Goal: Information Seeking & Learning: Learn about a topic

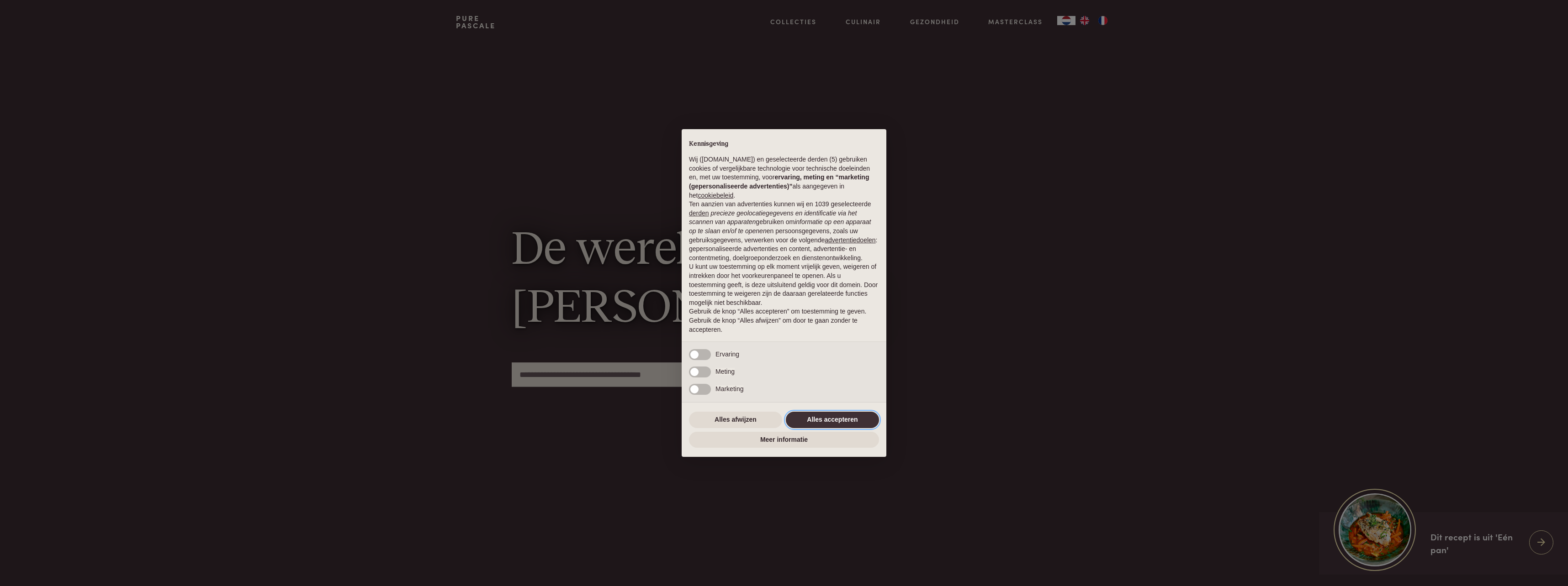
click at [817, 418] on button "Alles accepteren" at bounding box center [832, 420] width 93 height 16
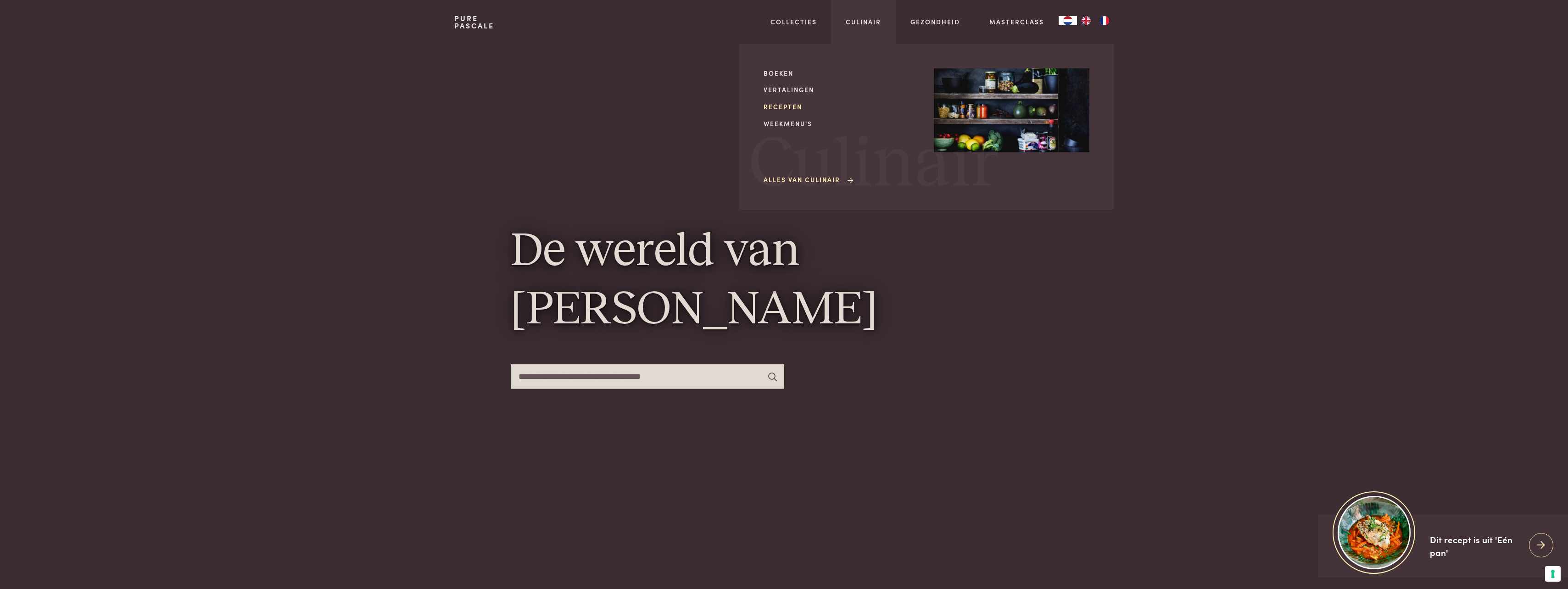
click at [792, 104] on link "Recepten" at bounding box center [841, 107] width 156 height 9
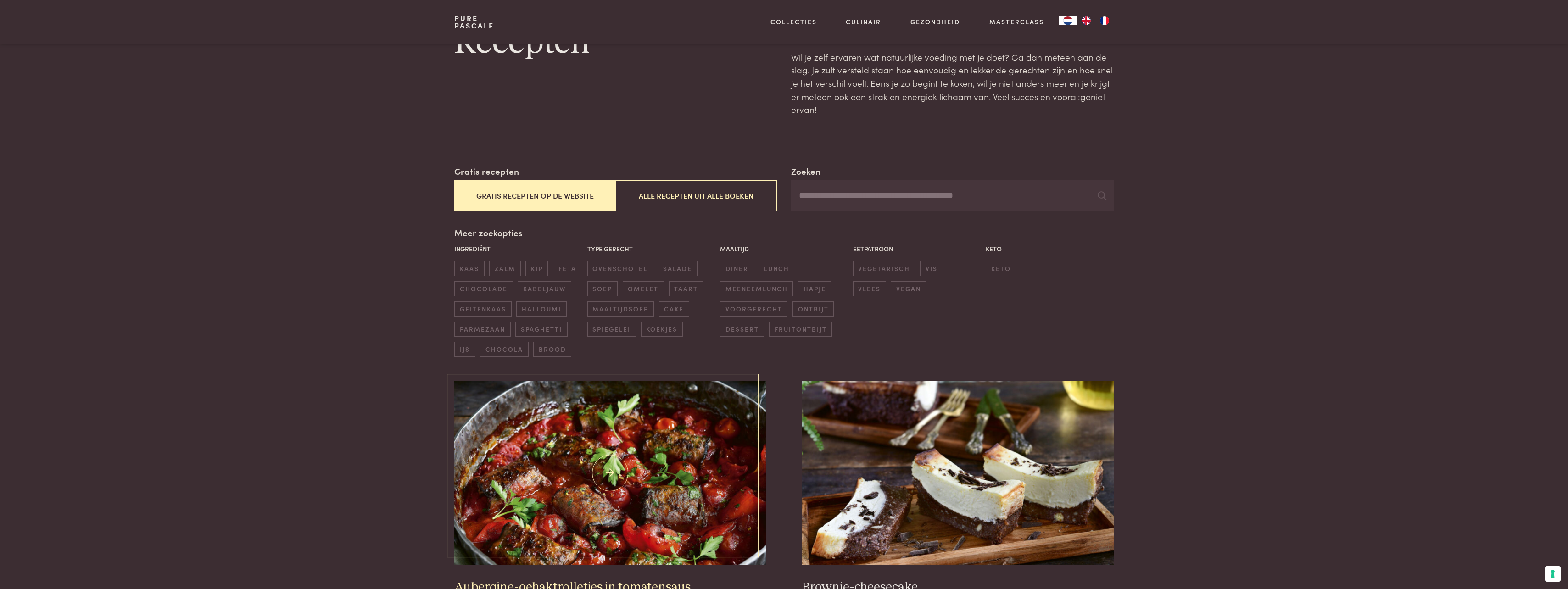
scroll to position [229, 0]
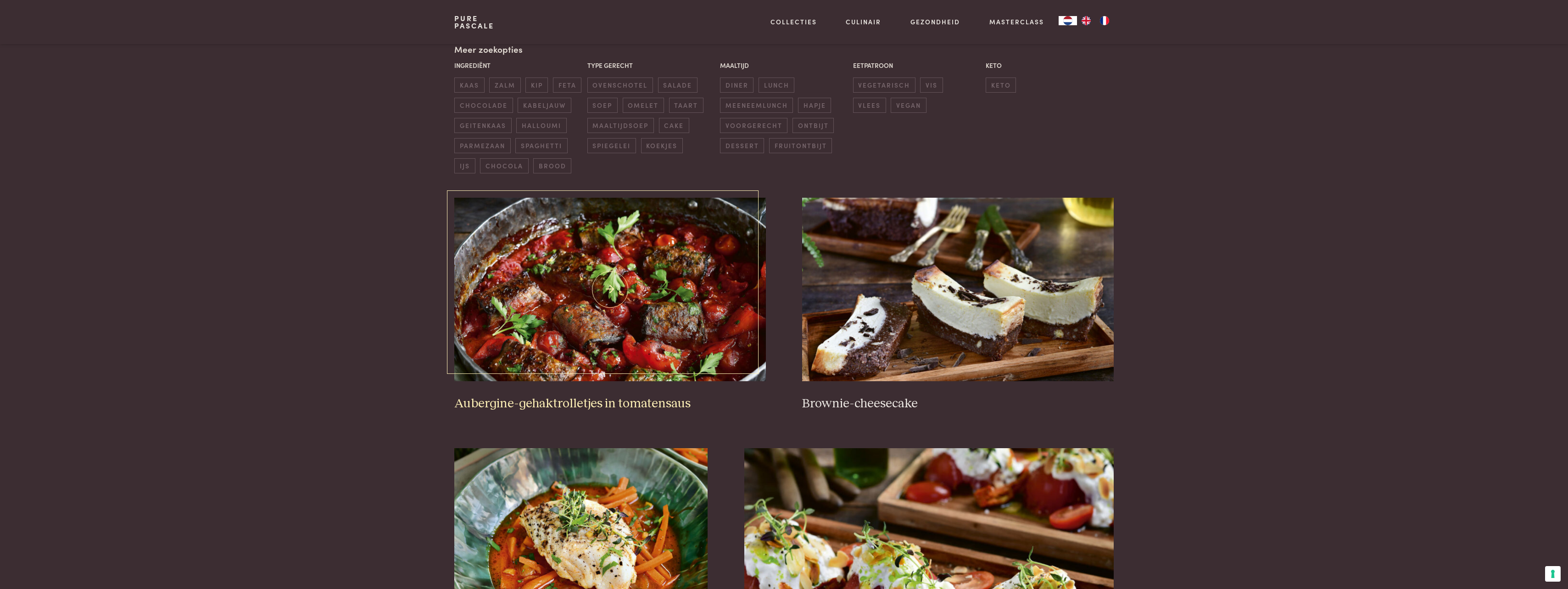
click at [629, 289] on img at bounding box center [610, 289] width 311 height 184
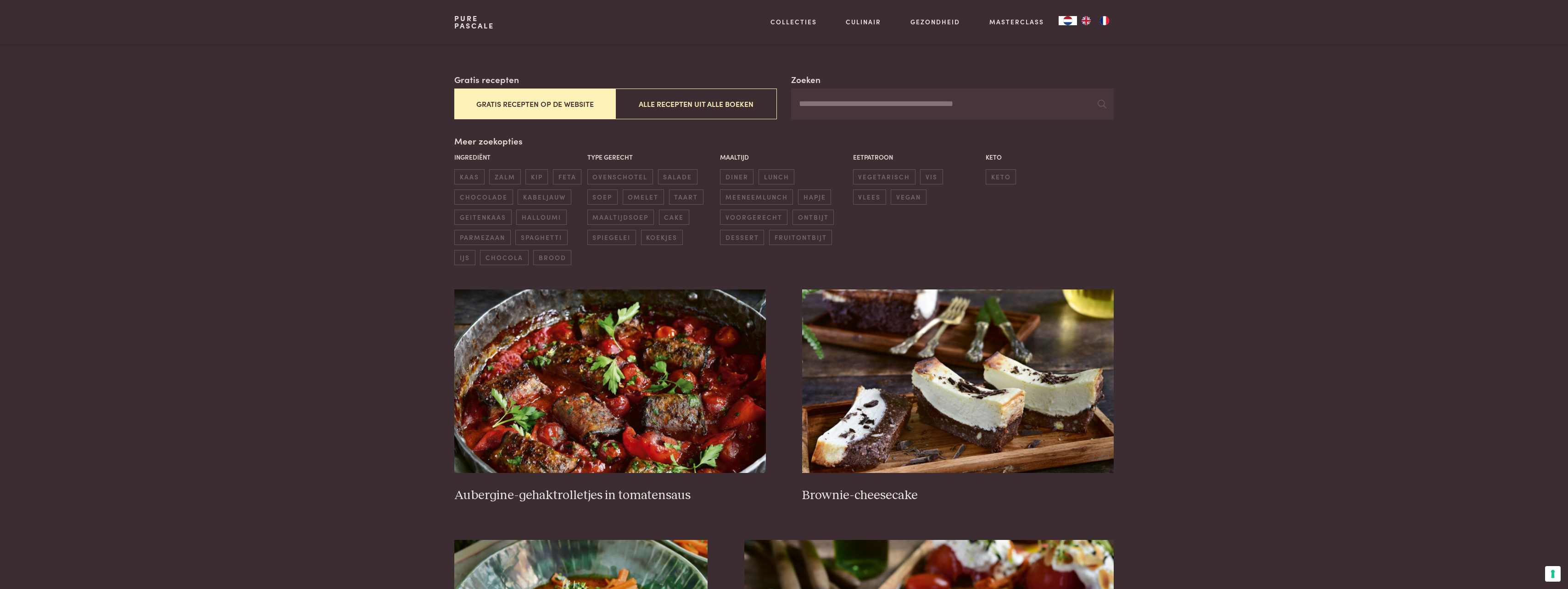
scroll to position [275, 0]
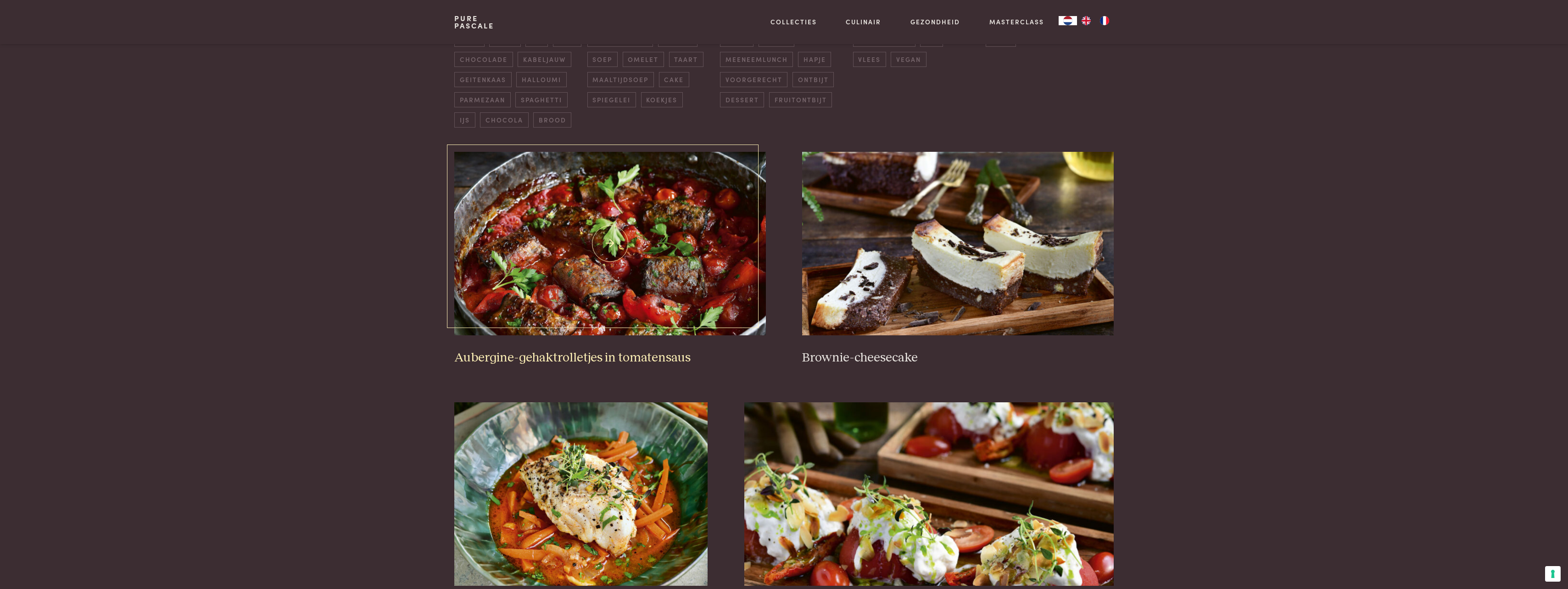
click at [634, 357] on h3 "Aubergine-gehaktrolletjes in tomatensaus" at bounding box center [610, 358] width 311 height 16
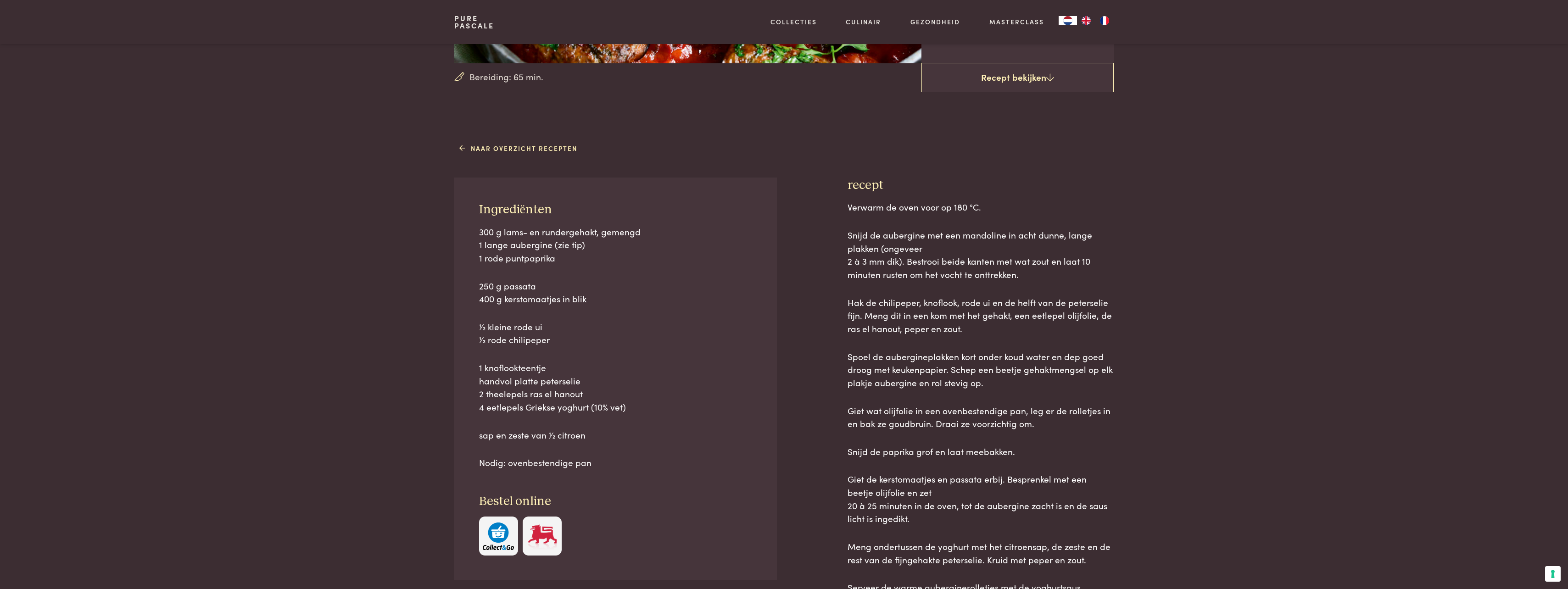
scroll to position [321, 0]
